Goal: Register for event/course

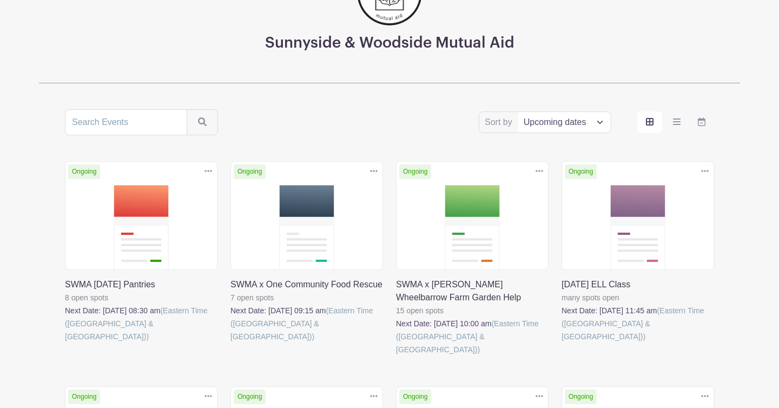
scroll to position [173, 0]
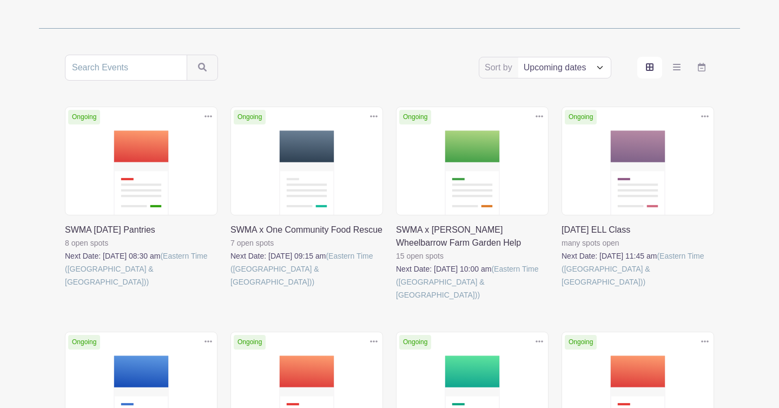
click at [65, 288] on link at bounding box center [65, 288] width 0 height 0
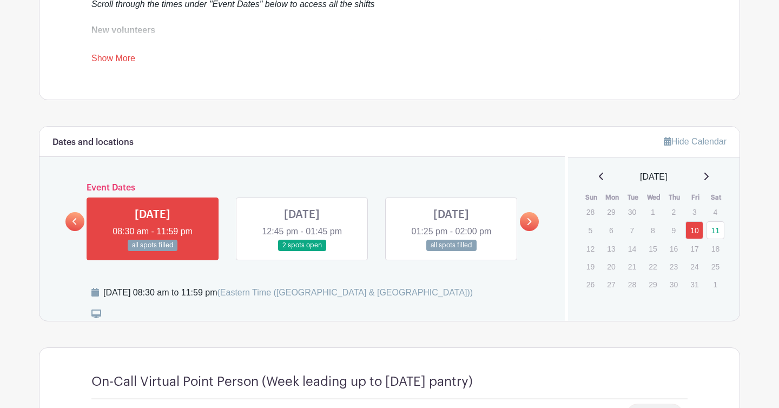
scroll to position [465, 0]
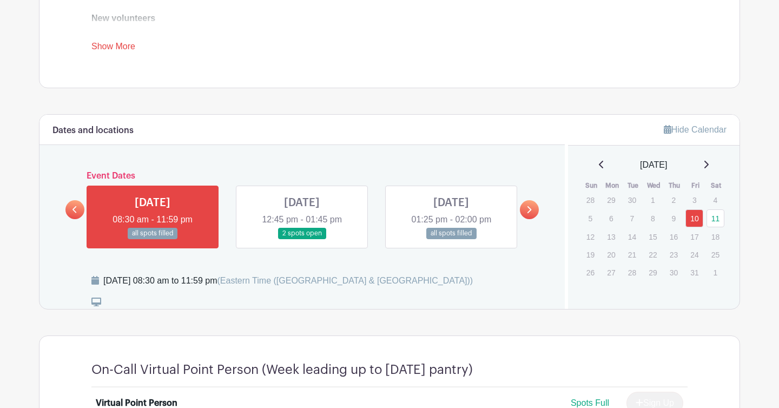
click at [302, 239] on link at bounding box center [302, 239] width 0 height 0
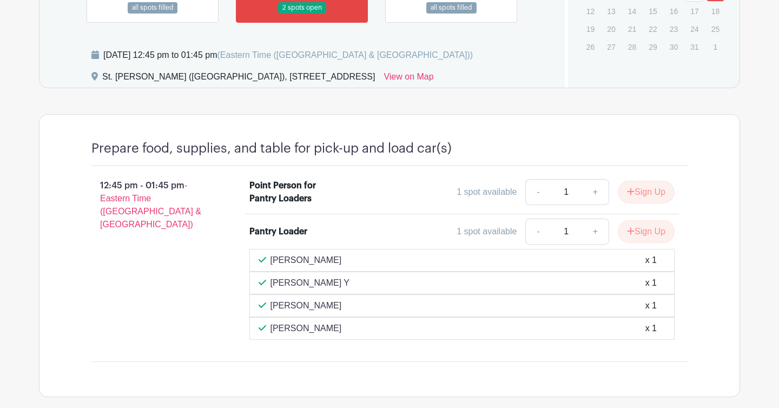
scroll to position [612, 0]
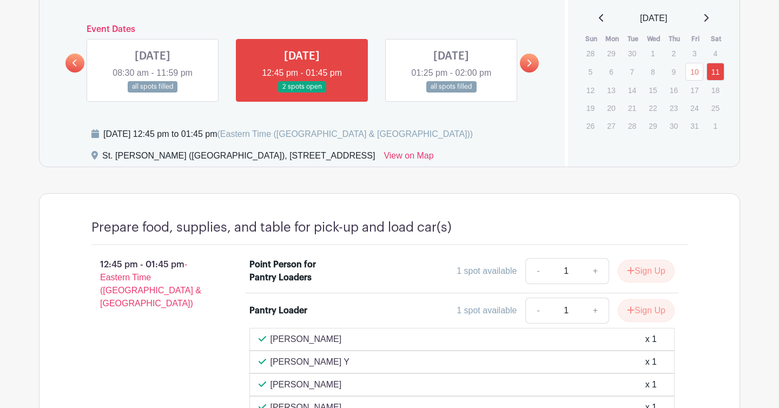
click at [451, 93] on link at bounding box center [451, 93] width 0 height 0
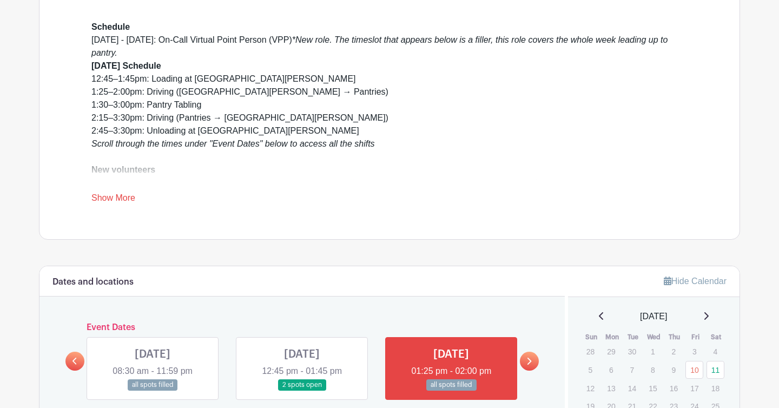
scroll to position [142, 0]
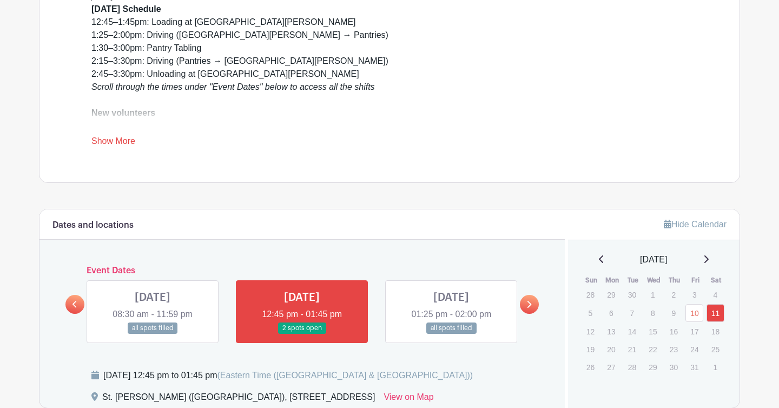
scroll to position [224, 0]
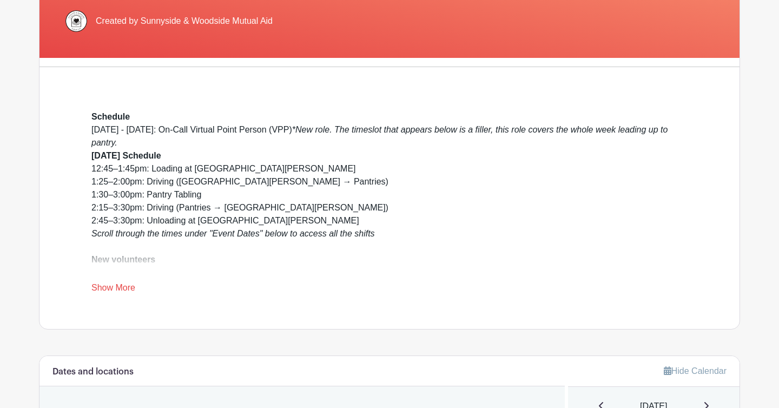
scroll to position [465, 0]
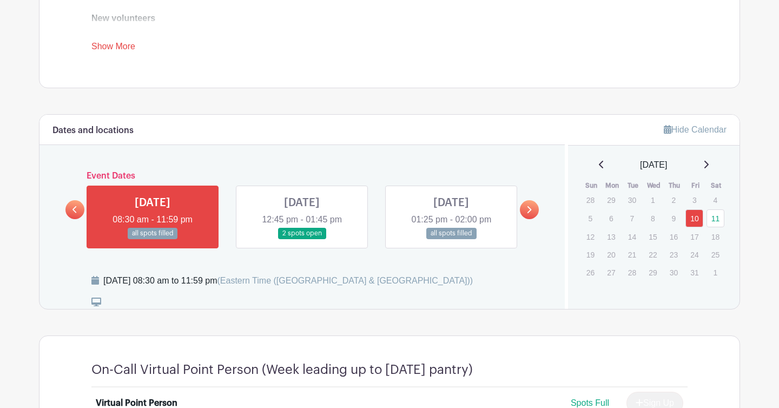
scroll to position [173, 0]
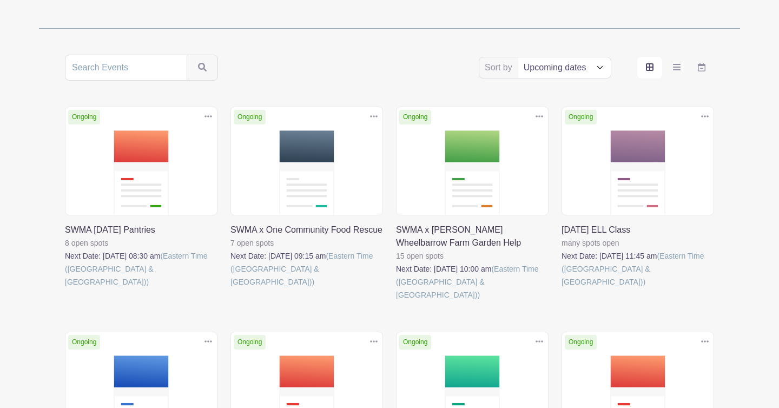
click at [65, 288] on link at bounding box center [65, 288] width 0 height 0
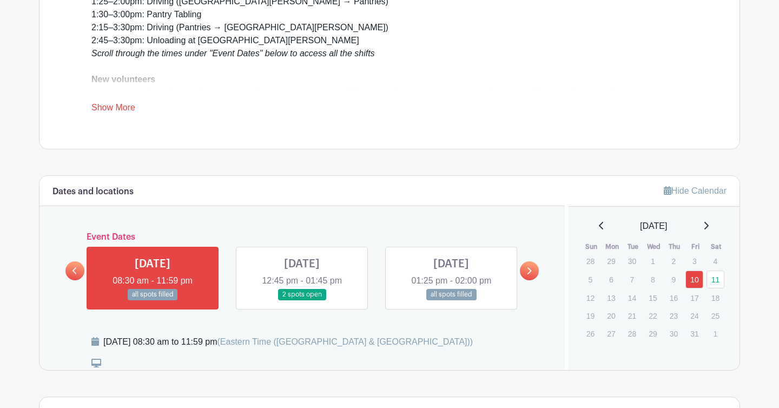
scroll to position [436, 0]
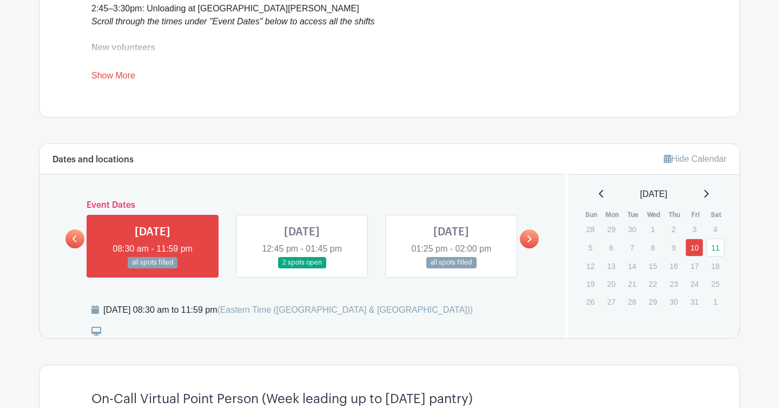
click at [302, 268] on link at bounding box center [302, 268] width 0 height 0
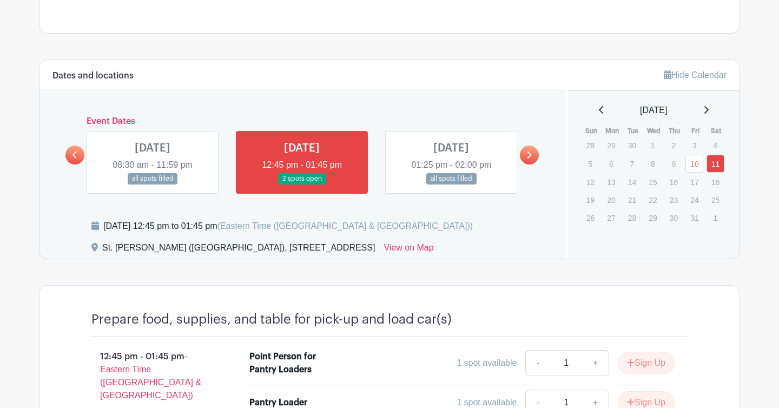
scroll to position [471, 0]
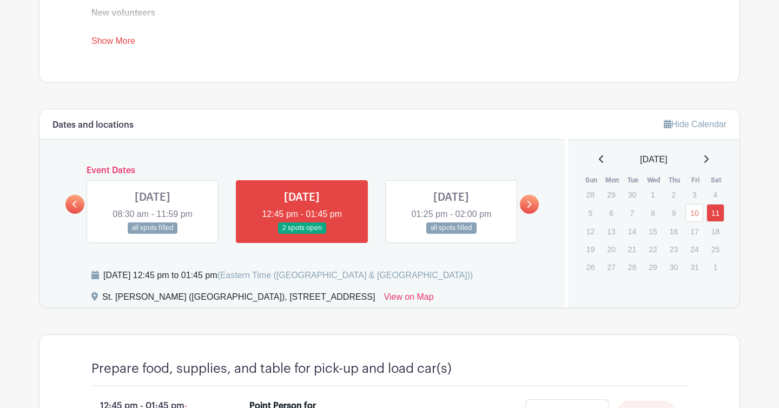
click at [524, 203] on link at bounding box center [529, 204] width 19 height 19
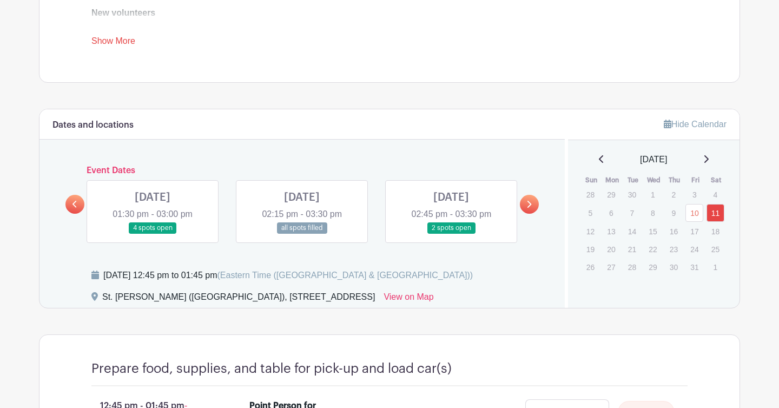
click at [153, 234] on link at bounding box center [153, 234] width 0 height 0
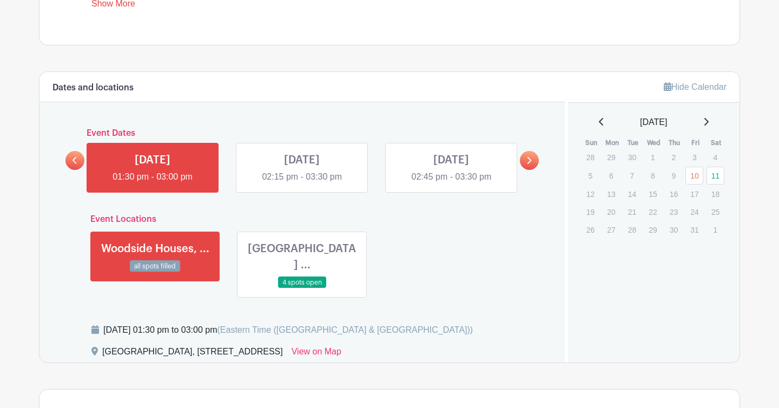
scroll to position [511, 0]
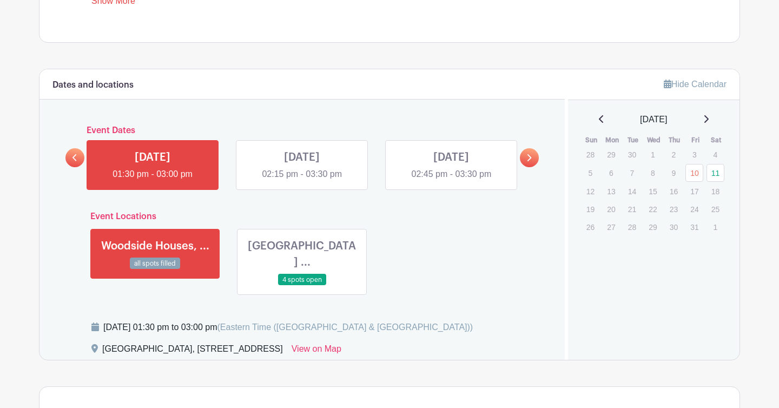
click at [302, 286] on link at bounding box center [302, 286] width 0 height 0
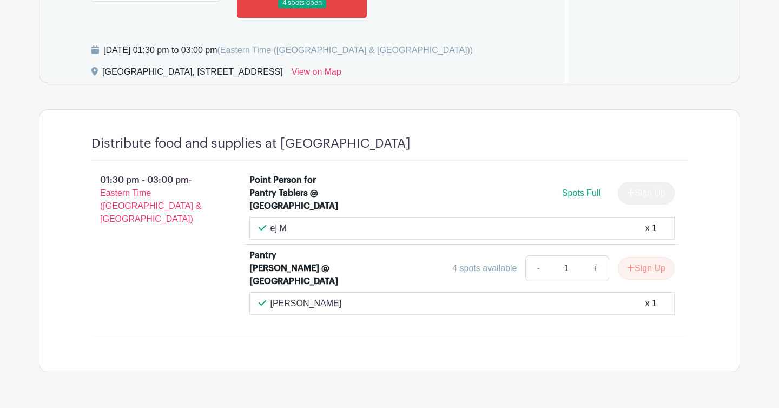
scroll to position [787, 0]
click at [639, 272] on button "Sign Up" at bounding box center [646, 269] width 57 height 23
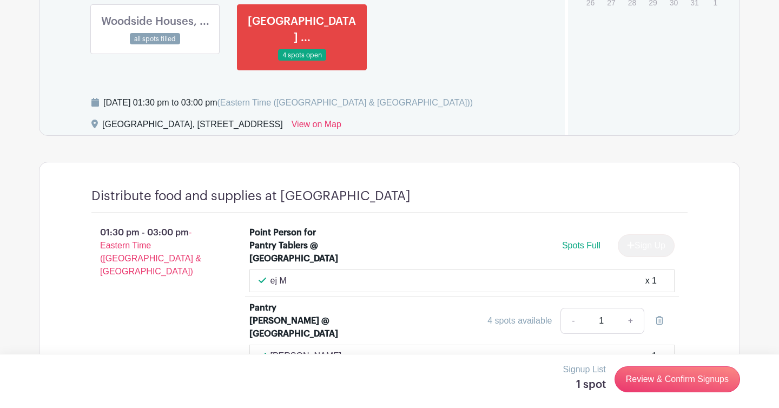
scroll to position [726, 0]
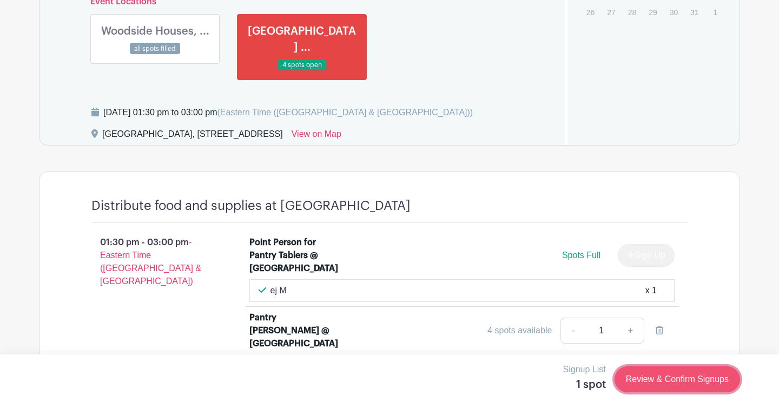
click at [656, 380] on link "Review & Confirm Signups" at bounding box center [678, 379] width 126 height 26
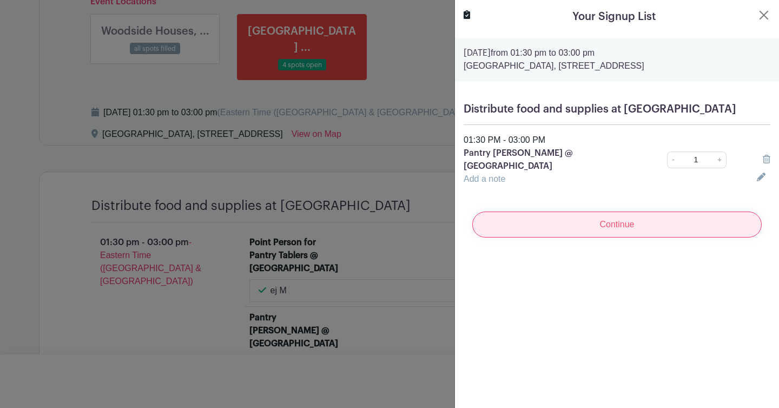
click at [597, 238] on input "Continue" at bounding box center [617, 225] width 290 height 26
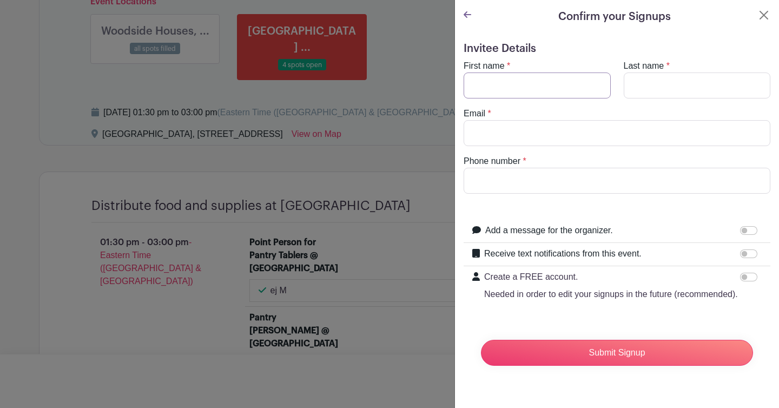
click at [512, 88] on input "First name" at bounding box center [537, 86] width 147 height 26
type input "Cassie"
type input "[PERSON_NAME]"
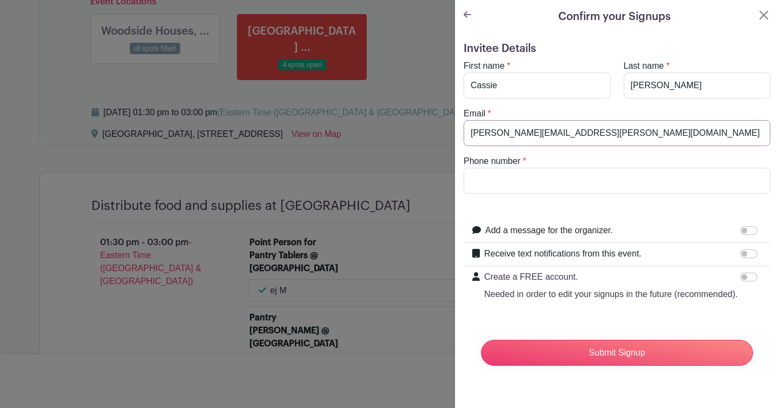
type input "[PERSON_NAME][EMAIL_ADDRESS][PERSON_NAME][DOMAIN_NAME]"
